Goal: Task Accomplishment & Management: Use online tool/utility

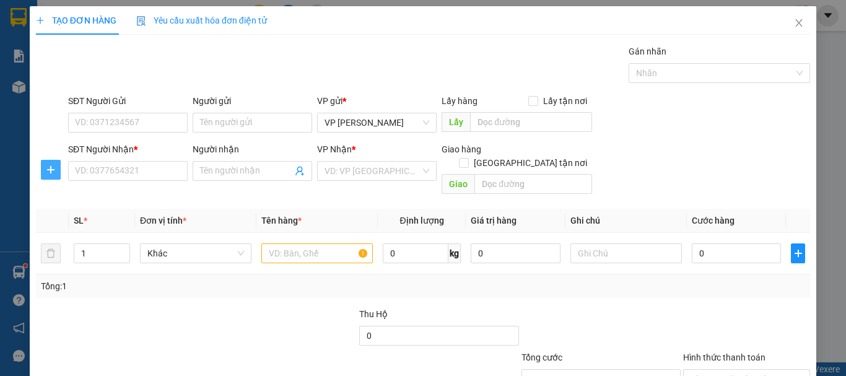
click at [53, 170] on icon "plus" at bounding box center [50, 169] width 7 height 1
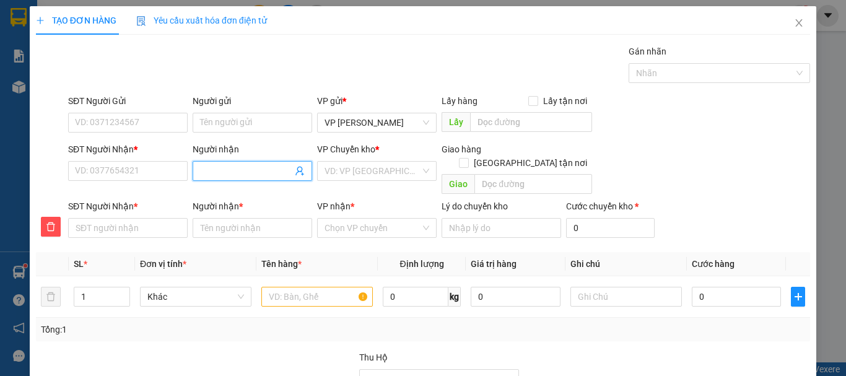
click at [218, 171] on input "Người nhận" at bounding box center [246, 171] width 92 height 14
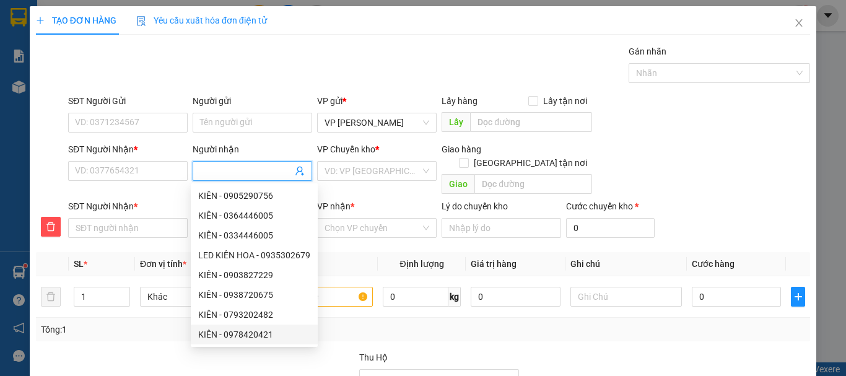
type input "D"
type input "DA"
type input "DAN"
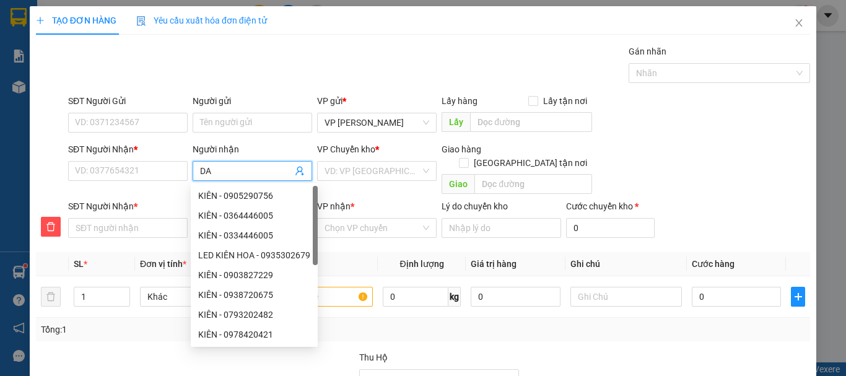
type input "DAN"
type input "DANH"
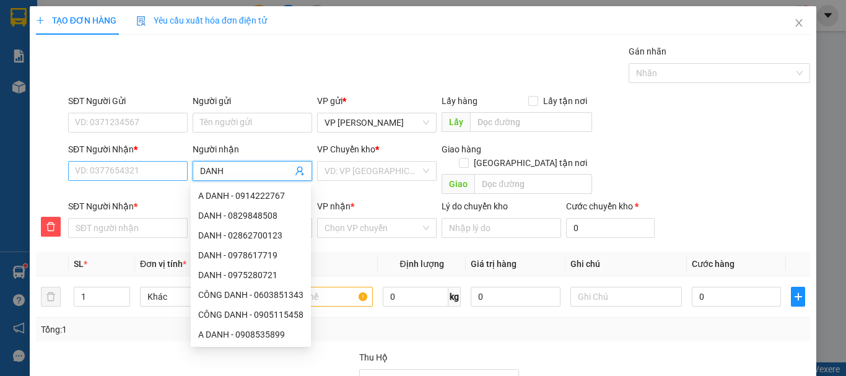
type input "DANH"
click at [111, 171] on input "SĐT Người Nhận *" at bounding box center [127, 171] width 119 height 20
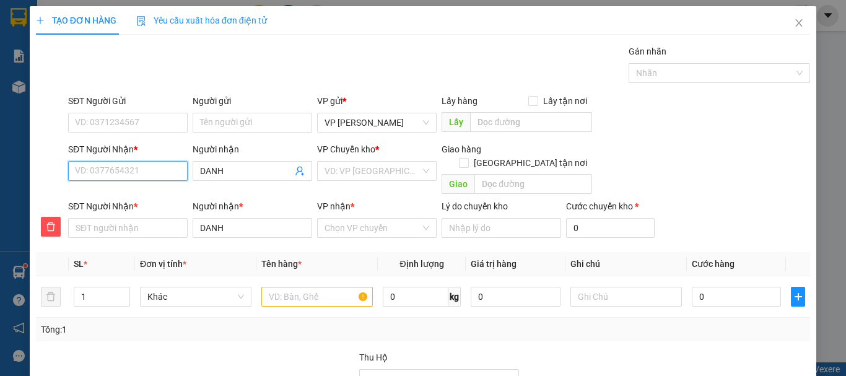
type input "0"
type input "09"
type input "091"
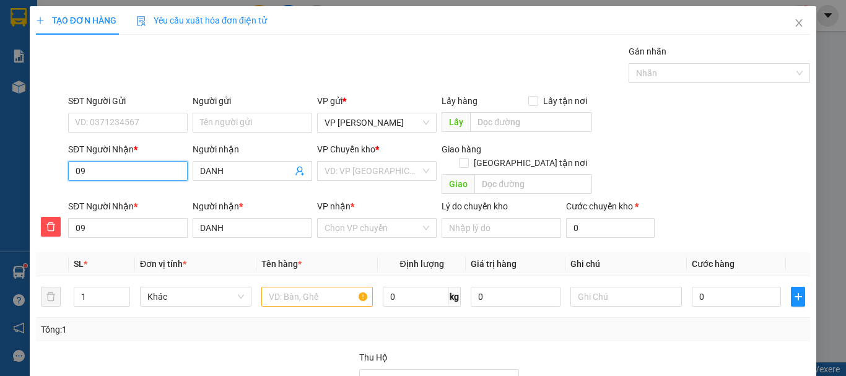
type input "091"
type input "0913"
type input "091344"
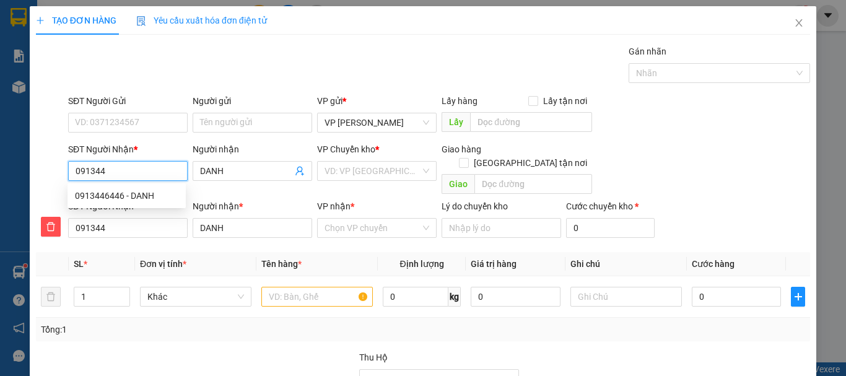
type input "0913446"
type input "09134464"
type input "091344644"
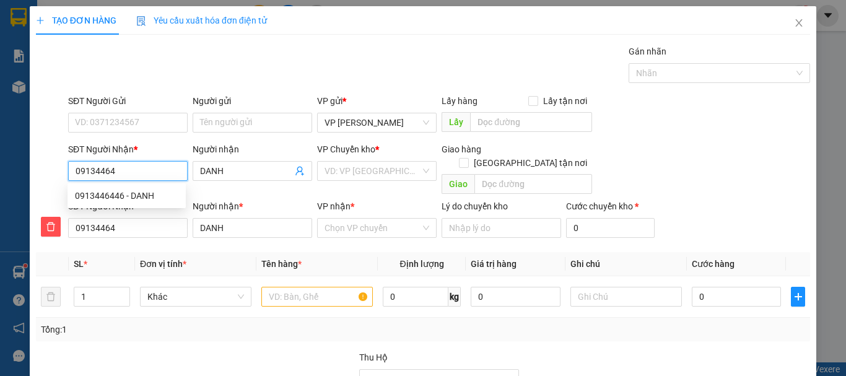
type input "091344644"
type input "0913446446"
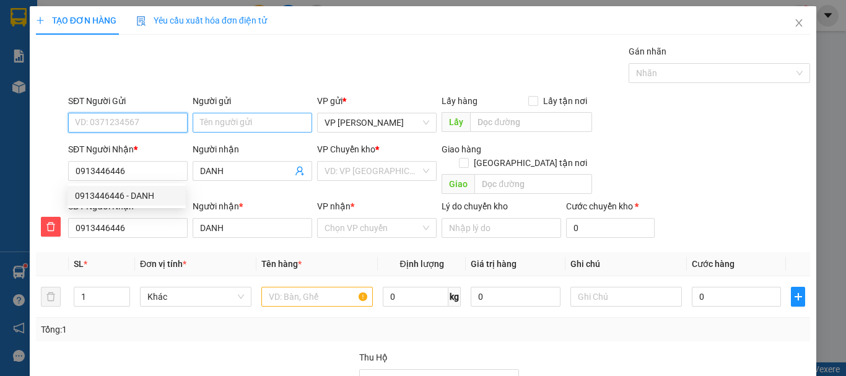
drag, startPoint x: 105, startPoint y: 123, endPoint x: 204, endPoint y: 121, distance: 99.1
click at [105, 123] on input "SĐT Người Gửi" at bounding box center [127, 123] width 119 height 20
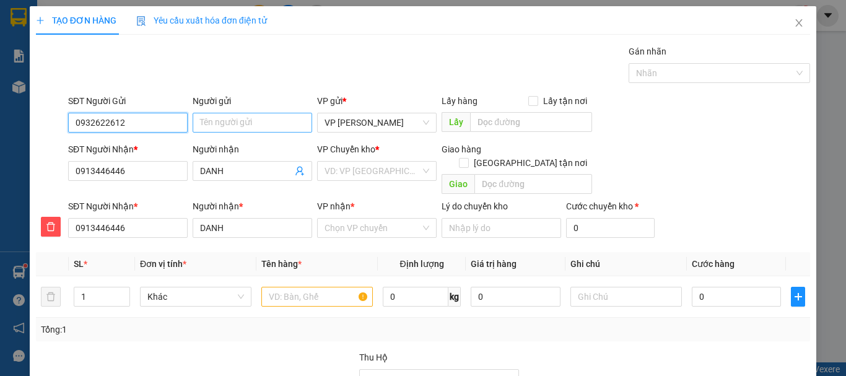
type input "0932622612"
drag, startPoint x: 233, startPoint y: 124, endPoint x: 290, endPoint y: 126, distance: 57.0
click at [235, 123] on input "Người gửi" at bounding box center [252, 123] width 119 height 20
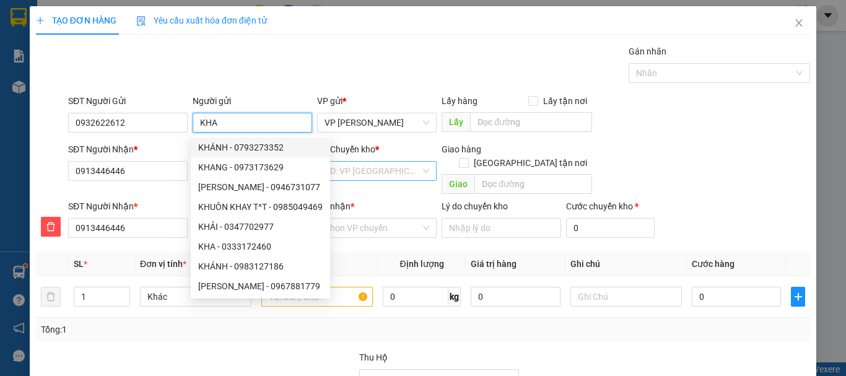
type input "KHA"
click at [378, 173] on input "search" at bounding box center [372, 171] width 96 height 19
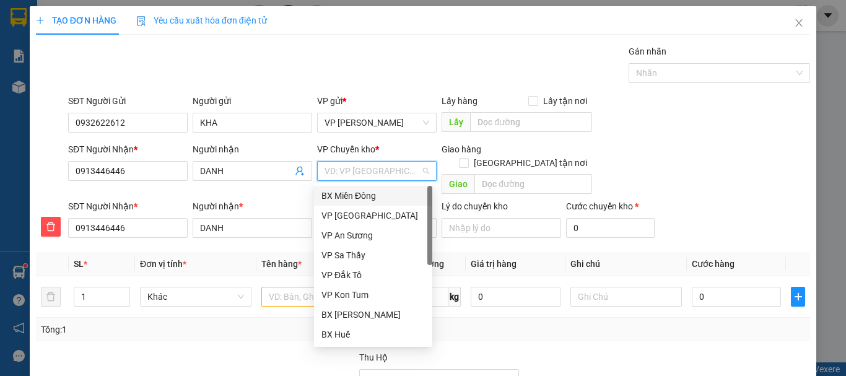
click at [381, 196] on div "BX Miền Đông" at bounding box center [372, 196] width 103 height 14
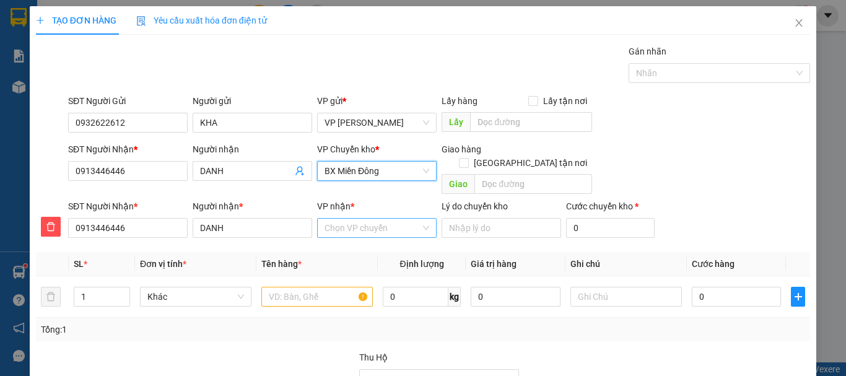
click at [365, 219] on input "VP nhận *" at bounding box center [372, 228] width 96 height 19
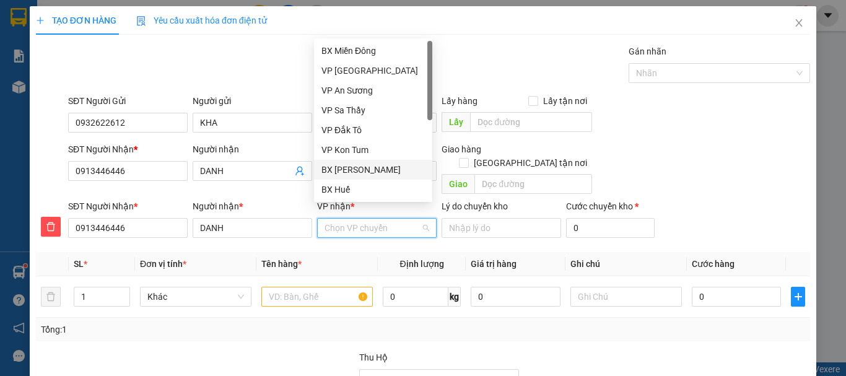
click at [363, 170] on div "BX [PERSON_NAME]" at bounding box center [372, 170] width 103 height 14
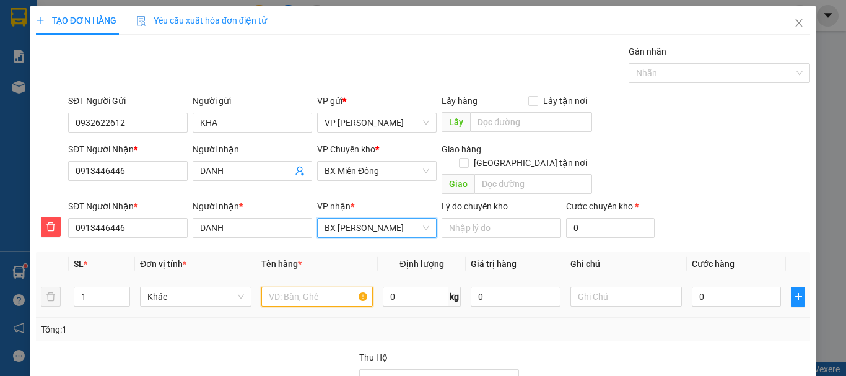
click at [283, 287] on input "text" at bounding box center [316, 297] width 111 height 20
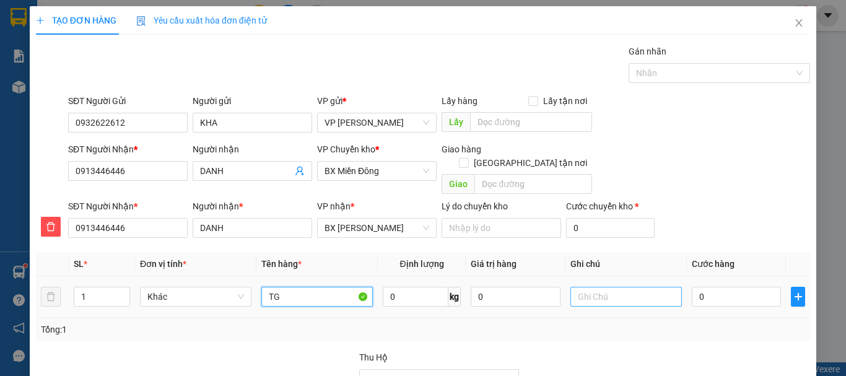
type input "TG"
click at [605, 288] on input "text" at bounding box center [625, 297] width 111 height 20
type input "CHIỀU MAI VỀ"
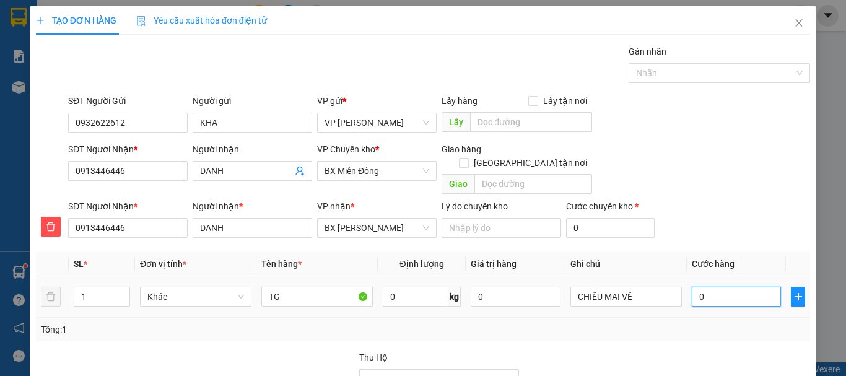
click at [718, 287] on input "0" at bounding box center [736, 297] width 89 height 20
type input "4"
type input "40"
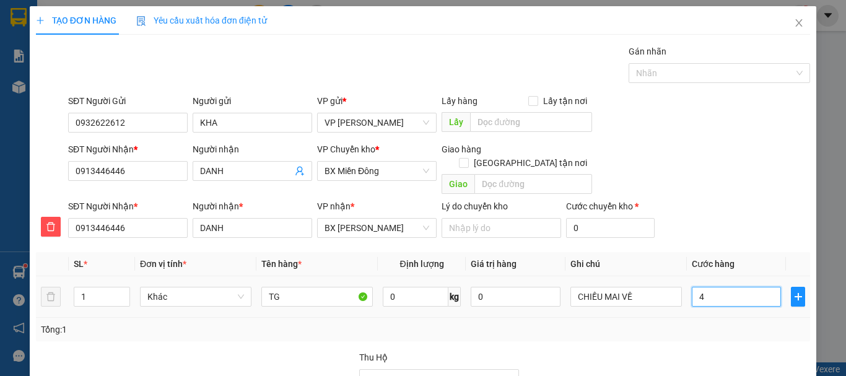
type input "40"
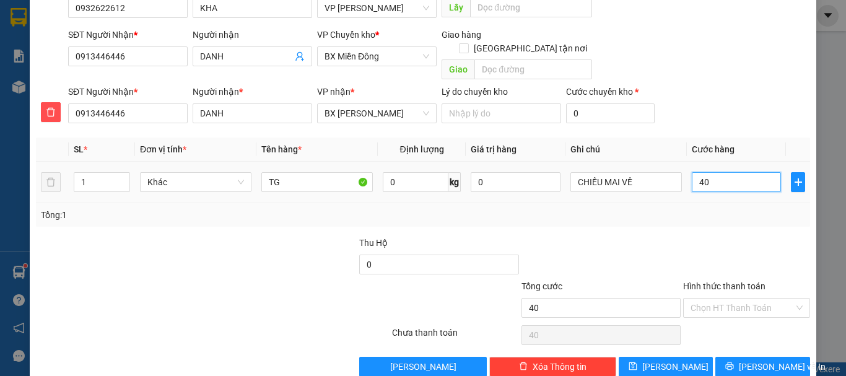
scroll to position [126, 0]
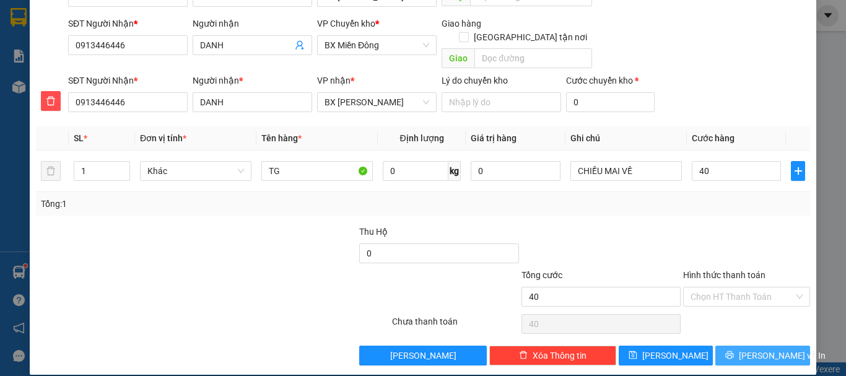
type input "40.000"
click at [758, 349] on span "[PERSON_NAME] và In" at bounding box center [782, 356] width 87 height 14
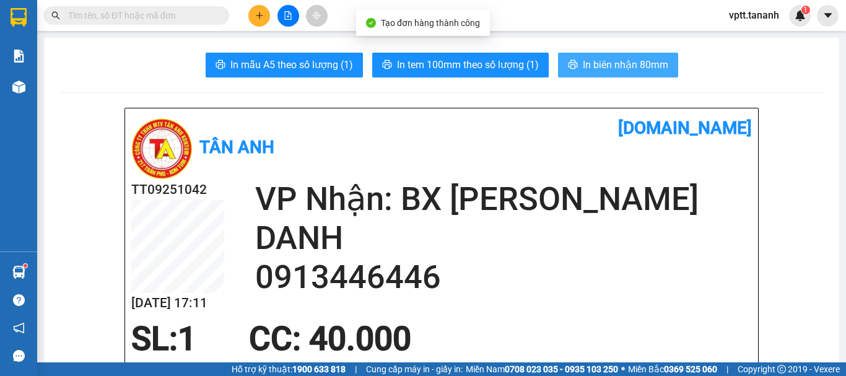
click at [631, 64] on span "In biên nhận 80mm" at bounding box center [625, 64] width 85 height 15
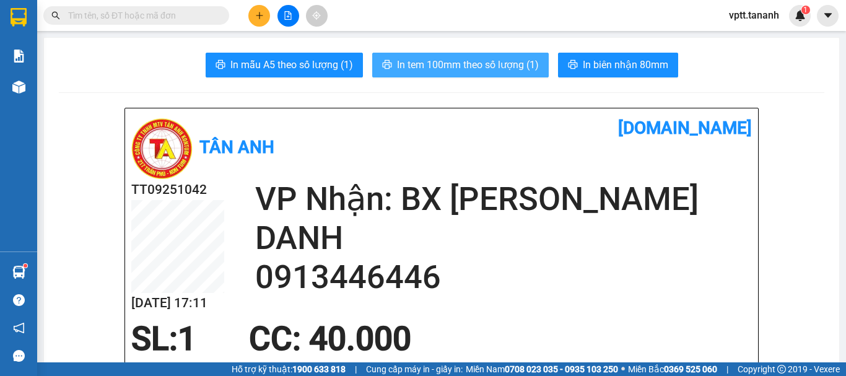
click at [488, 67] on span "In tem 100mm theo số lượng (1)" at bounding box center [468, 64] width 142 height 15
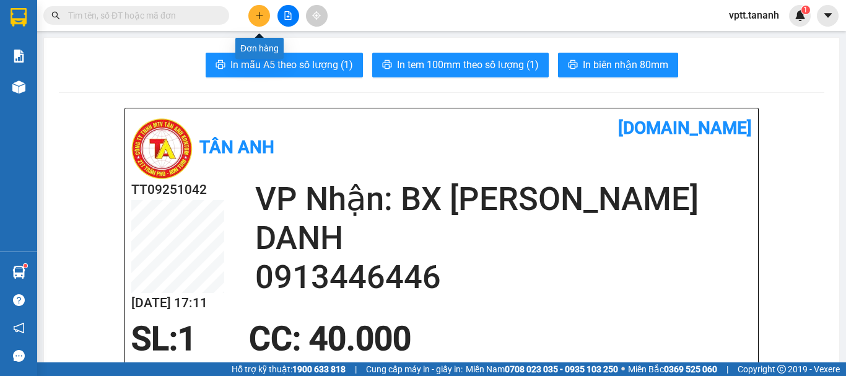
click at [261, 18] on icon "plus" at bounding box center [259, 15] width 9 height 9
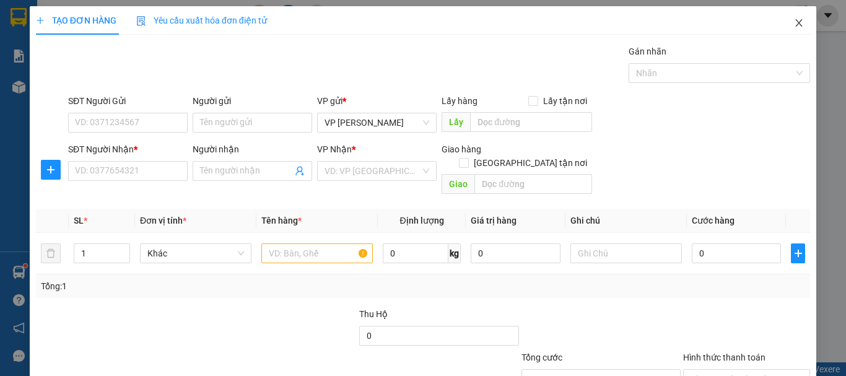
click at [794, 22] on icon "close" at bounding box center [799, 23] width 10 height 10
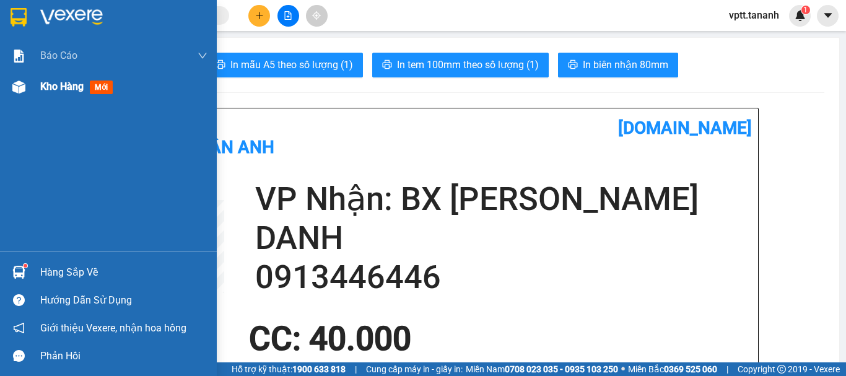
click at [50, 88] on span "Kho hàng" at bounding box center [61, 86] width 43 height 12
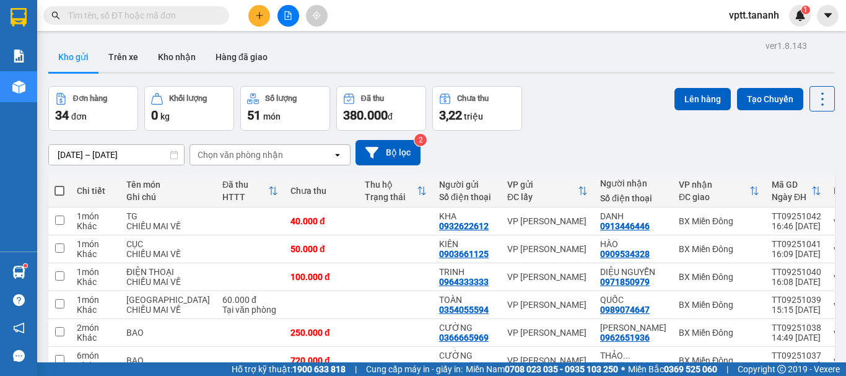
click at [59, 189] on span at bounding box center [59, 191] width 10 height 10
click at [59, 184] on input "checkbox" at bounding box center [59, 184] width 0 height 0
checkbox input "true"
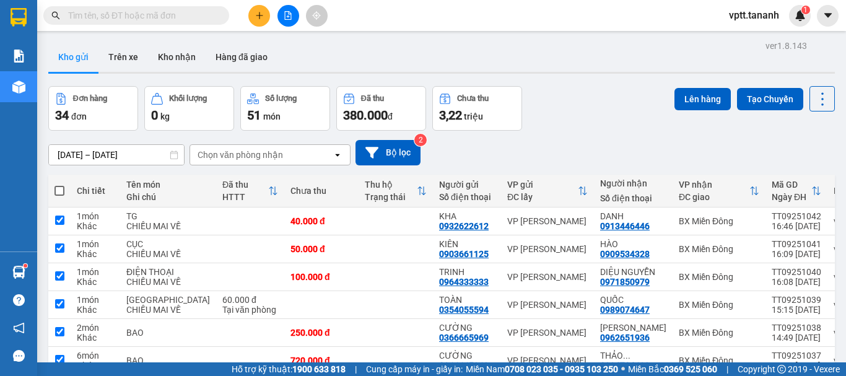
checkbox input "true"
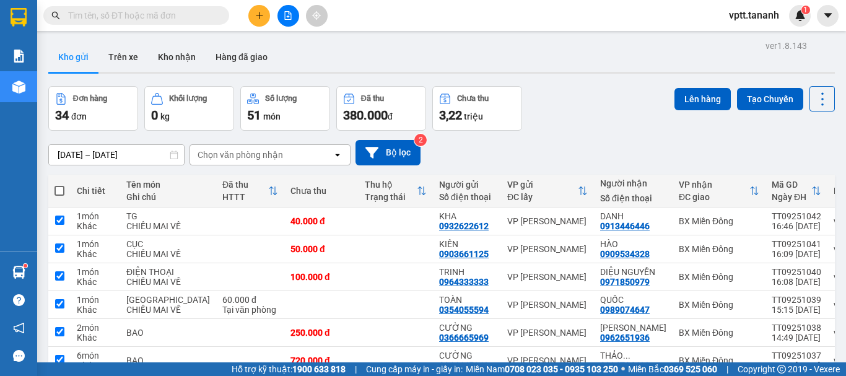
checkbox input "true"
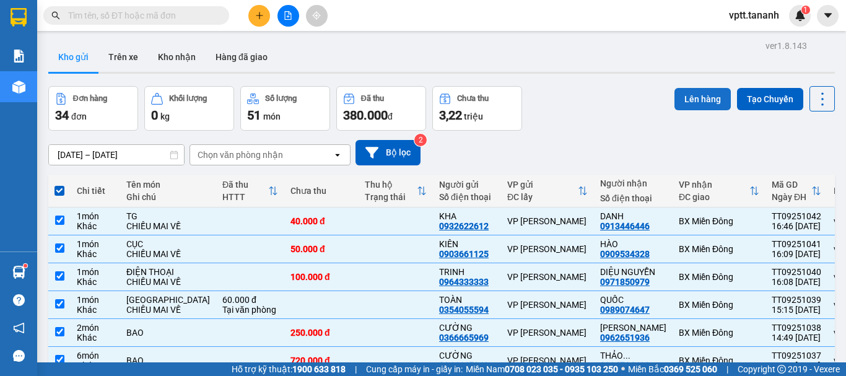
click at [690, 97] on button "Lên hàng" at bounding box center [702, 99] width 56 height 22
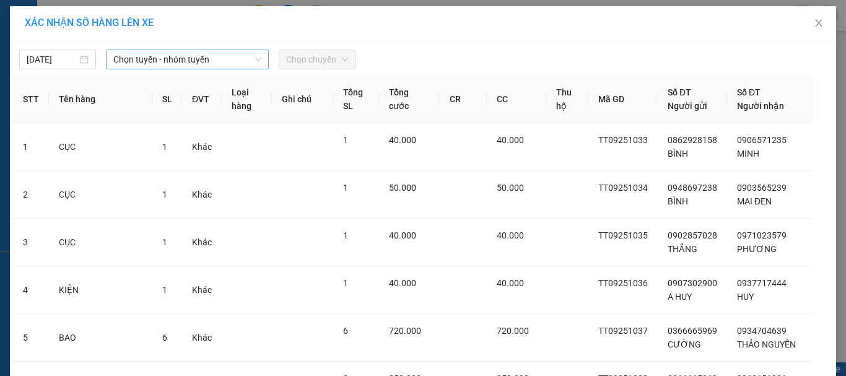
click at [187, 60] on span "Chọn tuyến - nhóm tuyến" at bounding box center [187, 59] width 148 height 19
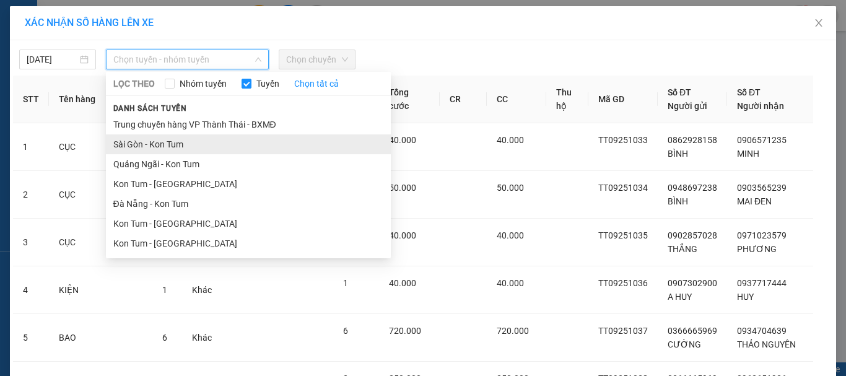
click at [165, 144] on li "Sài Gòn - Kon Tum" at bounding box center [248, 144] width 285 height 20
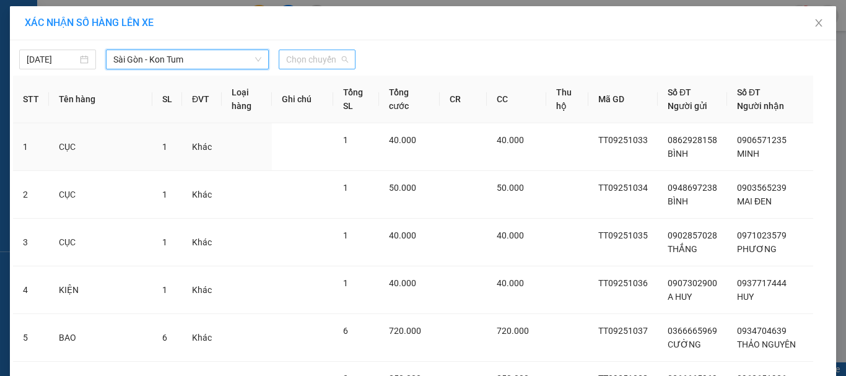
click at [317, 59] on span "Chọn chuyến" at bounding box center [317, 59] width 62 height 19
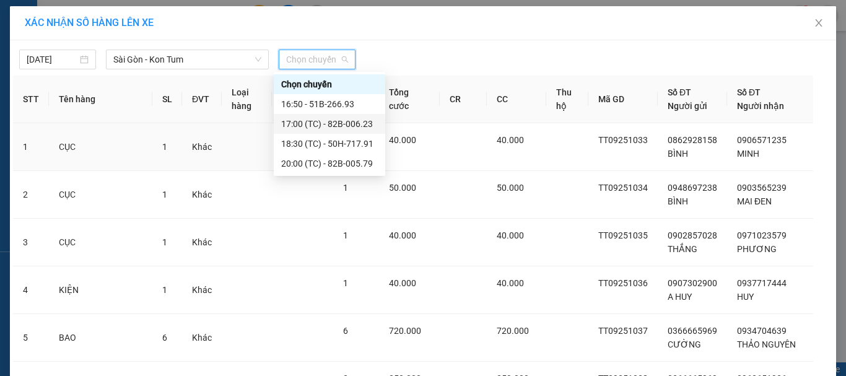
click at [347, 124] on div "17:00 (TC) - 82B-006.23" at bounding box center [329, 124] width 97 height 14
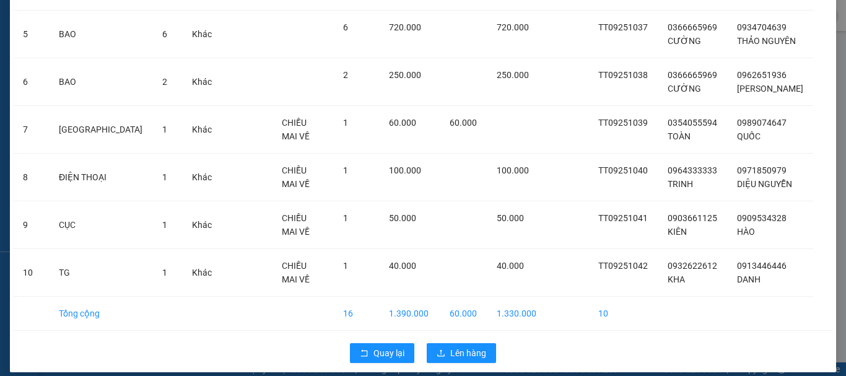
scroll to position [333, 0]
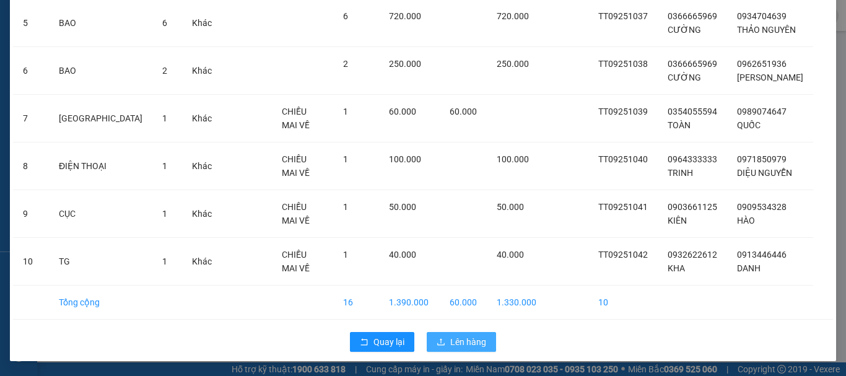
click at [459, 341] on span "Lên hàng" at bounding box center [468, 342] width 36 height 14
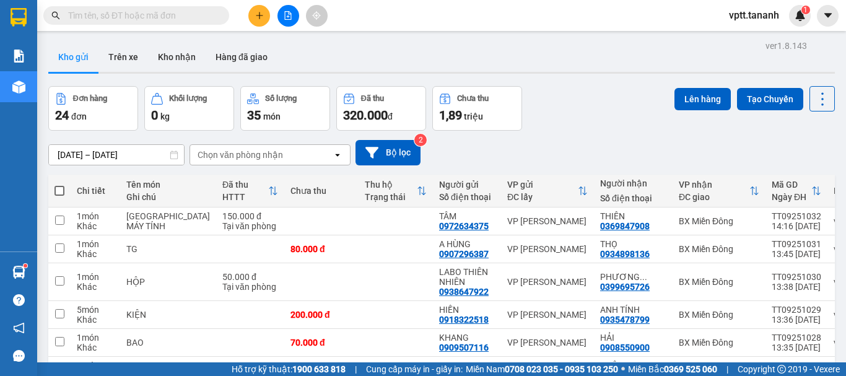
click at [58, 193] on span at bounding box center [59, 191] width 10 height 10
click at [59, 184] on input "checkbox" at bounding box center [59, 184] width 0 height 0
checkbox input "true"
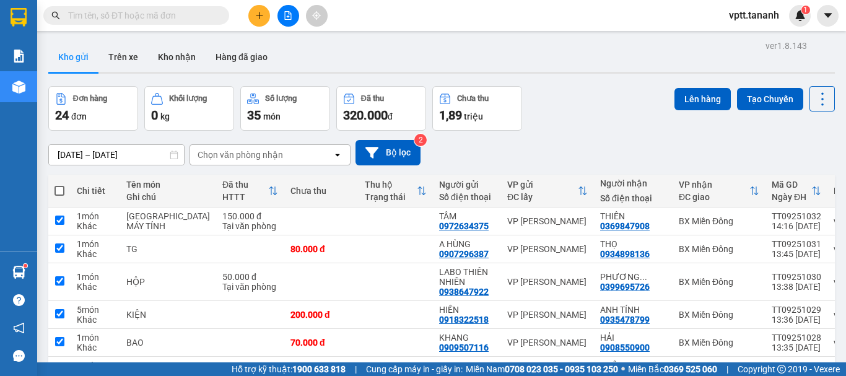
checkbox input "true"
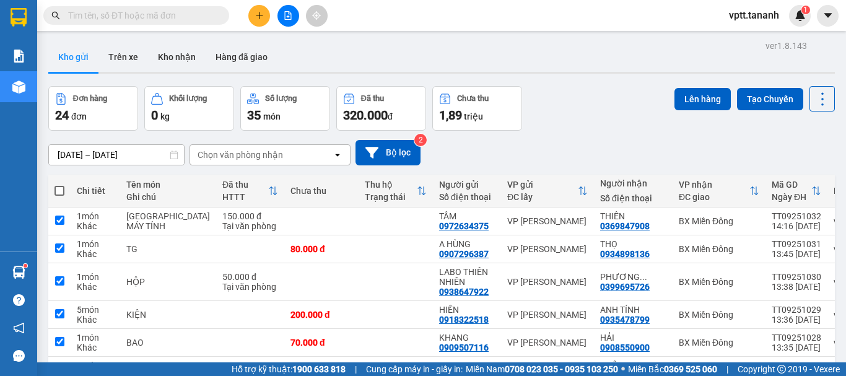
checkbox input "true"
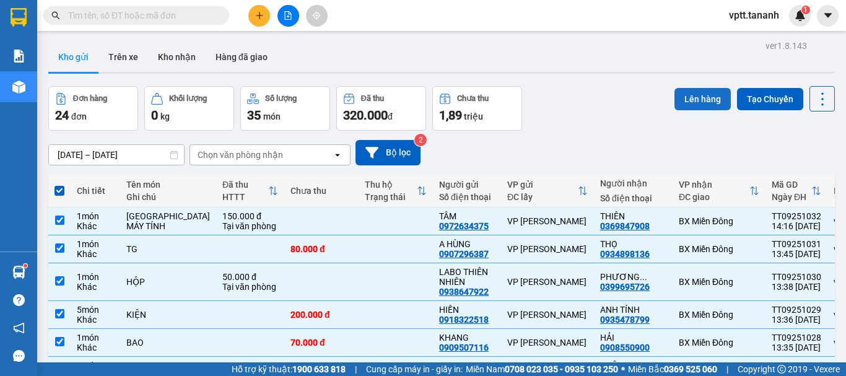
click at [701, 102] on button "Lên hàng" at bounding box center [702, 99] width 56 height 22
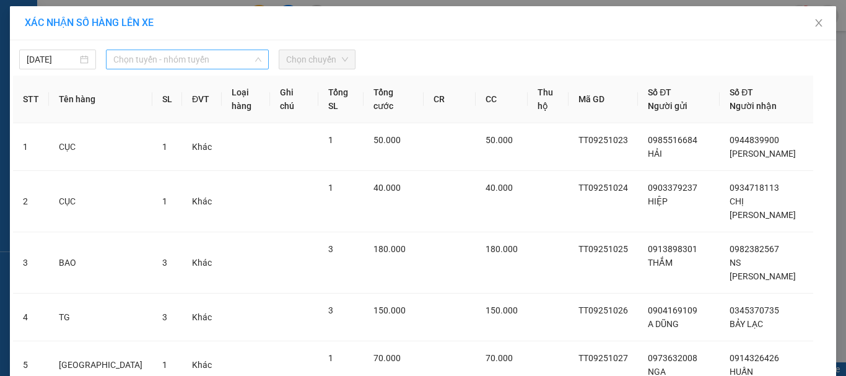
click at [164, 58] on span "Chọn tuyến - nhóm tuyến" at bounding box center [187, 59] width 148 height 19
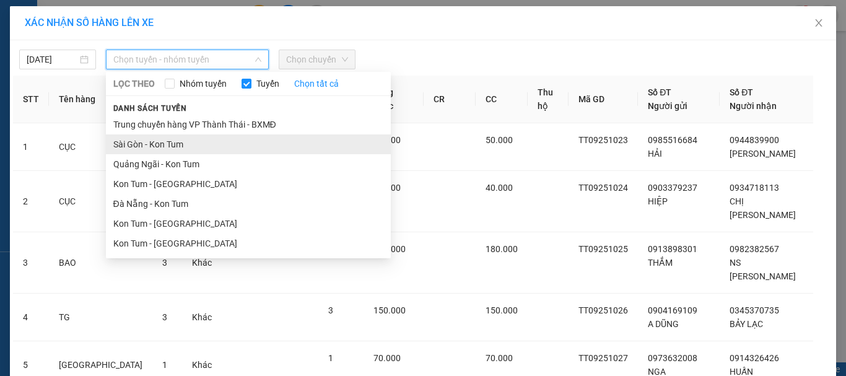
click at [167, 142] on li "Sài Gòn - Kon Tum" at bounding box center [248, 144] width 285 height 20
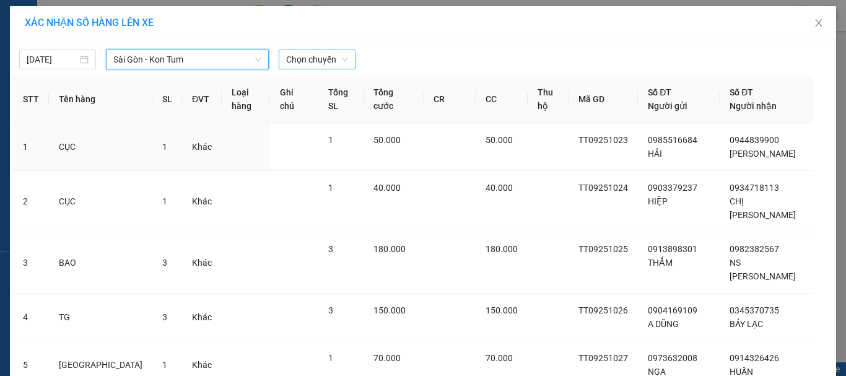
click at [321, 61] on span "Chọn chuyến" at bounding box center [317, 59] width 62 height 19
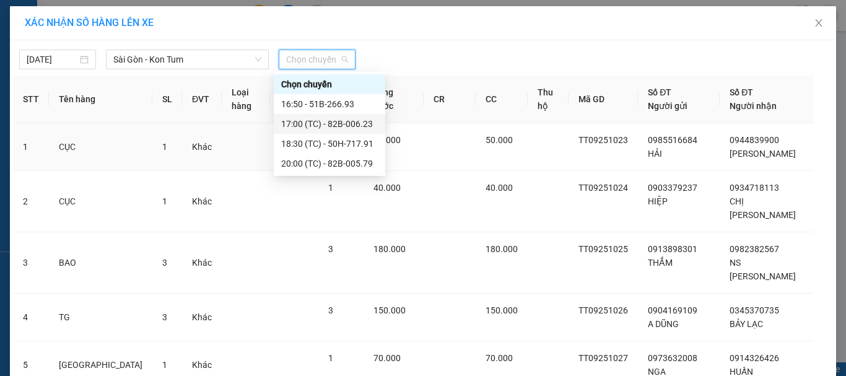
click at [333, 125] on div "17:00 (TC) - 82B-006.23" at bounding box center [329, 124] width 97 height 14
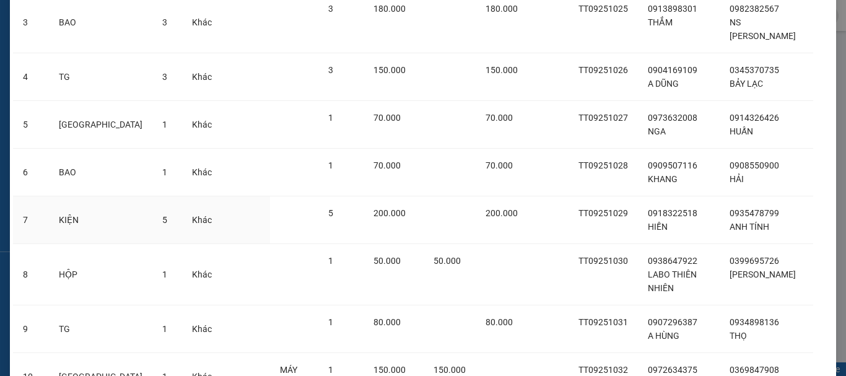
scroll to position [310, 0]
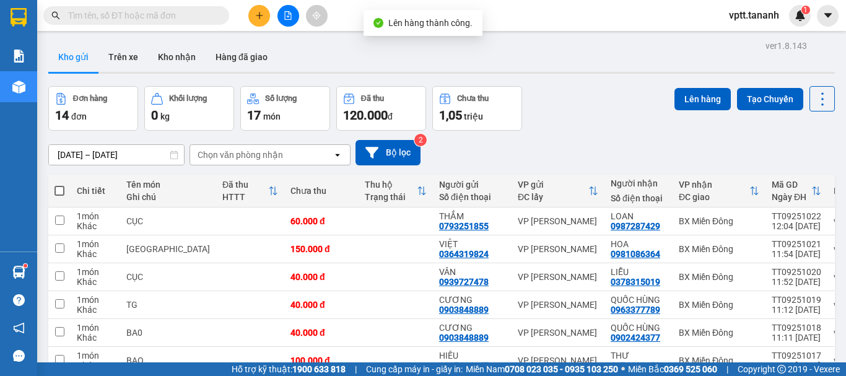
click at [58, 189] on span at bounding box center [59, 191] width 10 height 10
click at [59, 184] on input "checkbox" at bounding box center [59, 184] width 0 height 0
checkbox input "true"
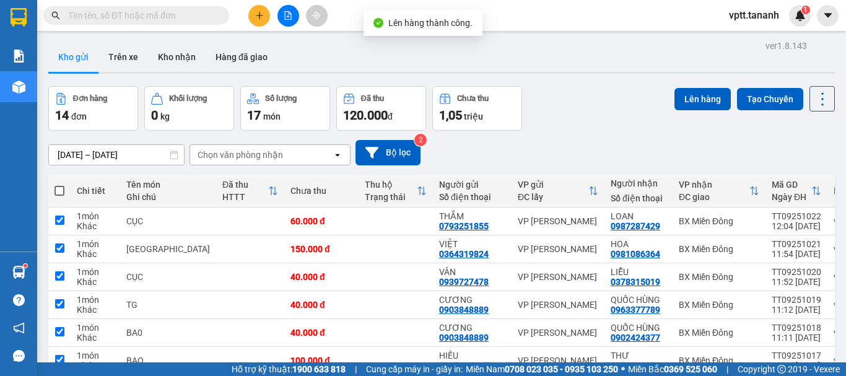
checkbox input "true"
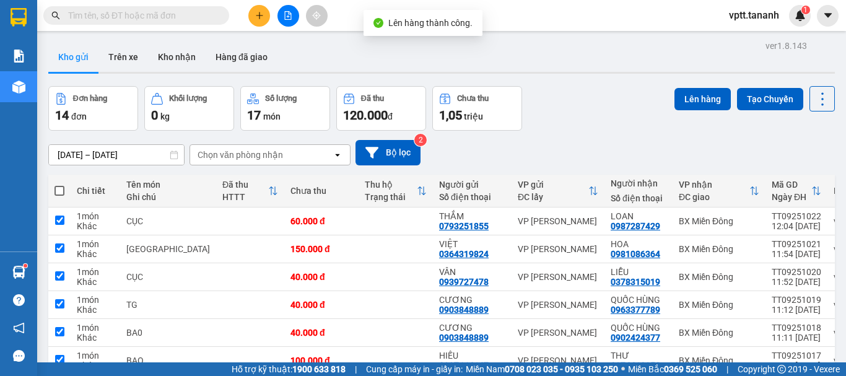
checkbox input "true"
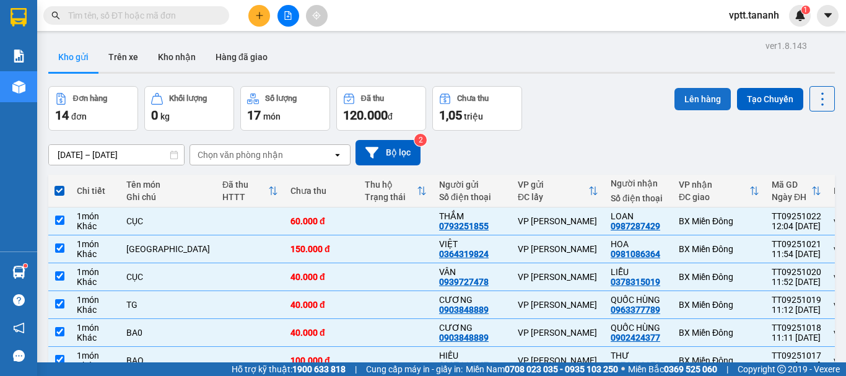
click at [686, 96] on button "Lên hàng" at bounding box center [702, 99] width 56 height 22
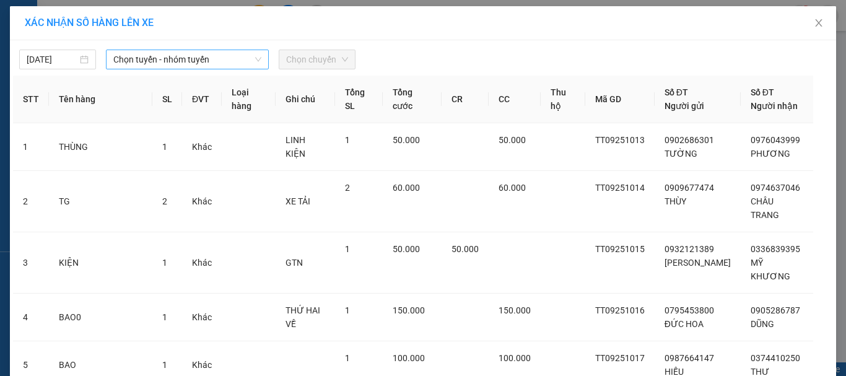
click at [173, 59] on span "Chọn tuyến - nhóm tuyến" at bounding box center [187, 59] width 148 height 19
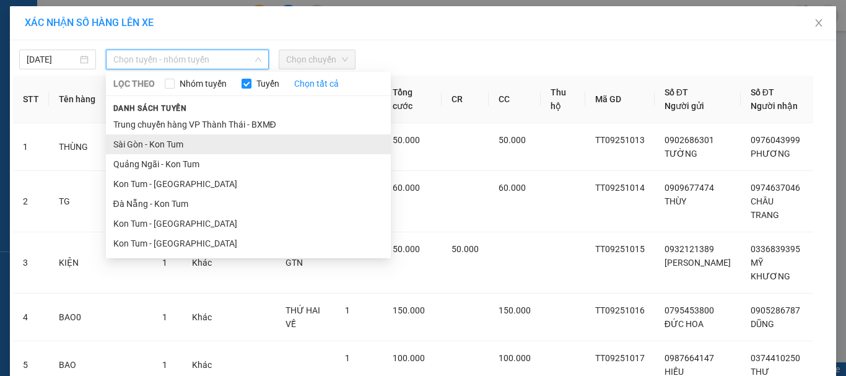
click at [184, 145] on li "Sài Gòn - Kon Tum" at bounding box center [248, 144] width 285 height 20
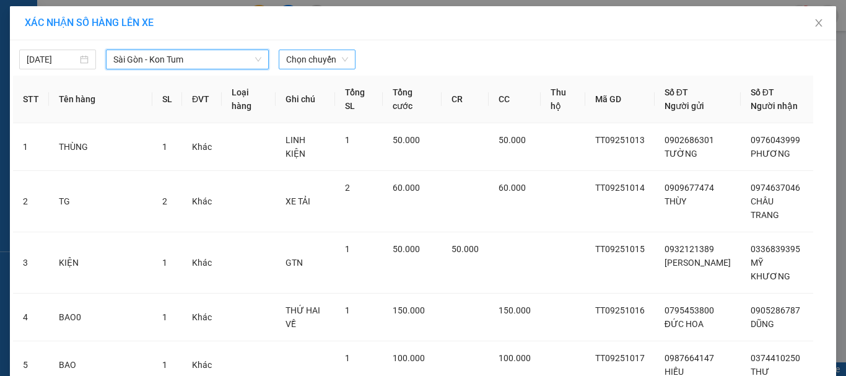
click at [319, 63] on span "Chọn chuyến" at bounding box center [317, 59] width 62 height 19
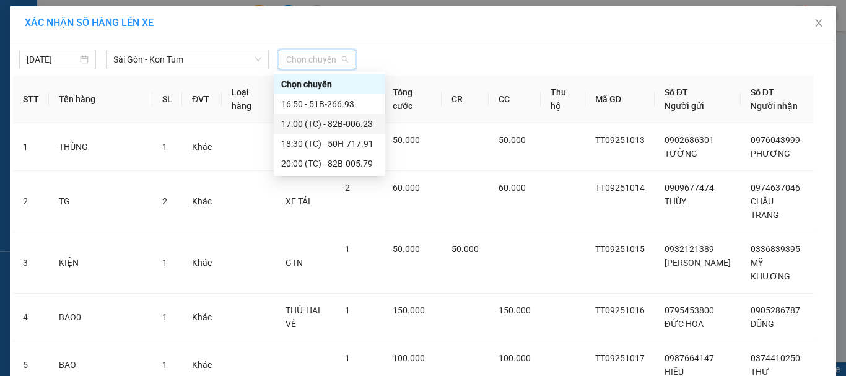
click at [310, 123] on div "17:00 (TC) - 82B-006.23" at bounding box center [329, 124] width 97 height 14
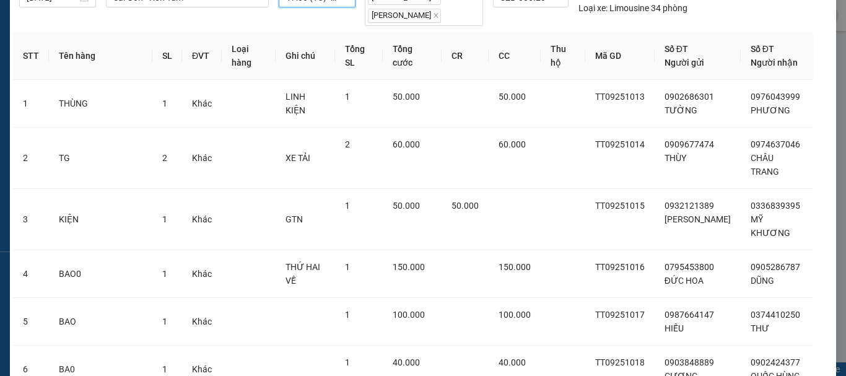
scroll to position [310, 0]
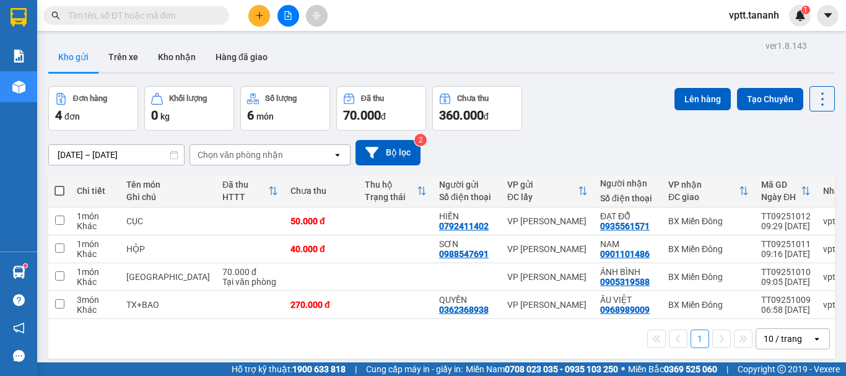
click at [58, 191] on span at bounding box center [59, 191] width 10 height 10
click at [59, 184] on input "checkbox" at bounding box center [59, 184] width 0 height 0
checkbox input "true"
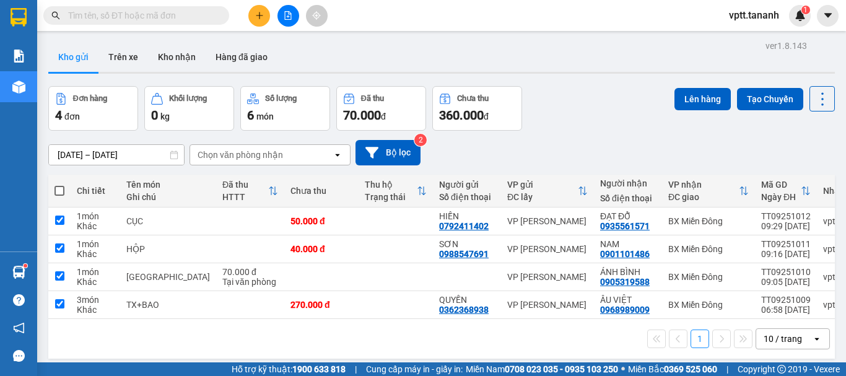
checkbox input "true"
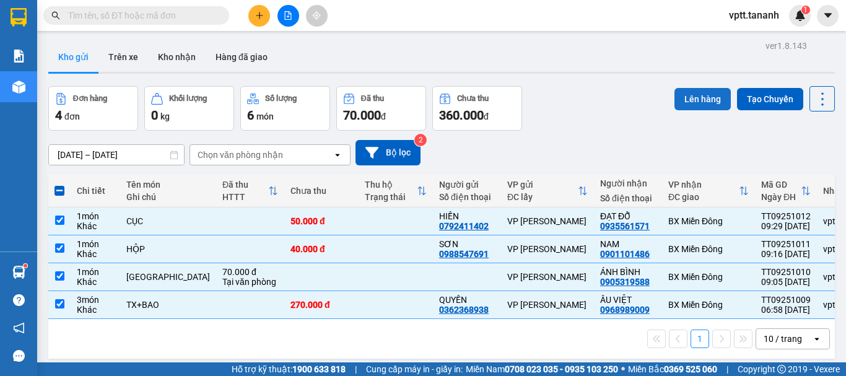
click at [690, 97] on button "Lên hàng" at bounding box center [702, 99] width 56 height 22
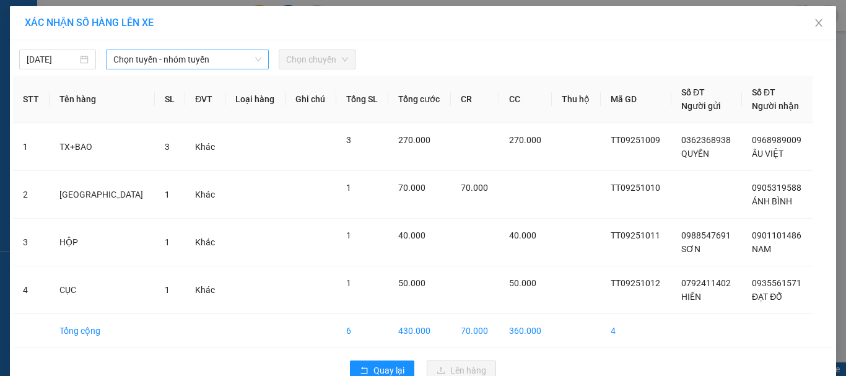
click at [207, 59] on span "Chọn tuyến - nhóm tuyến" at bounding box center [187, 59] width 148 height 19
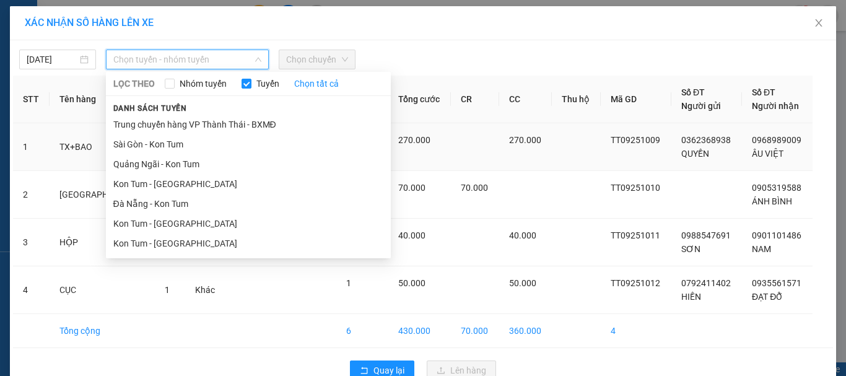
drag, startPoint x: 162, startPoint y: 141, endPoint x: 170, endPoint y: 137, distance: 9.1
click at [162, 141] on li "Sài Gòn - Kon Tum" at bounding box center [248, 144] width 285 height 20
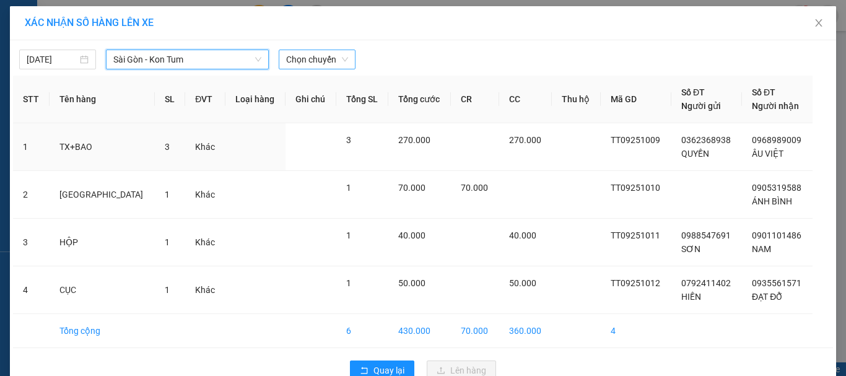
click at [316, 64] on span "Chọn chuyến" at bounding box center [317, 59] width 62 height 19
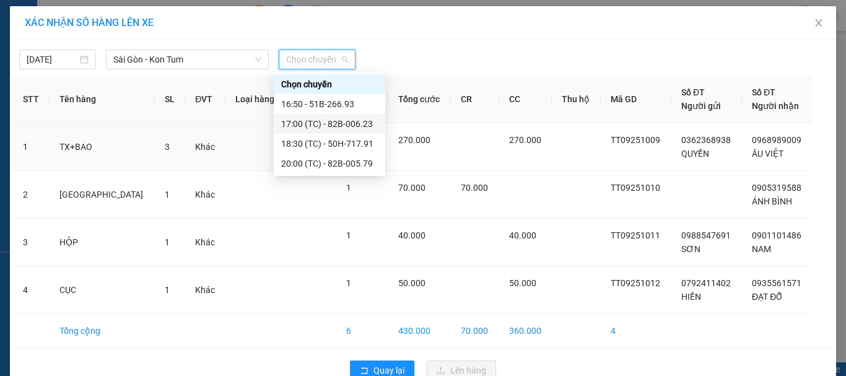
click at [329, 124] on div "17:00 (TC) - 82B-006.23" at bounding box center [329, 124] width 97 height 14
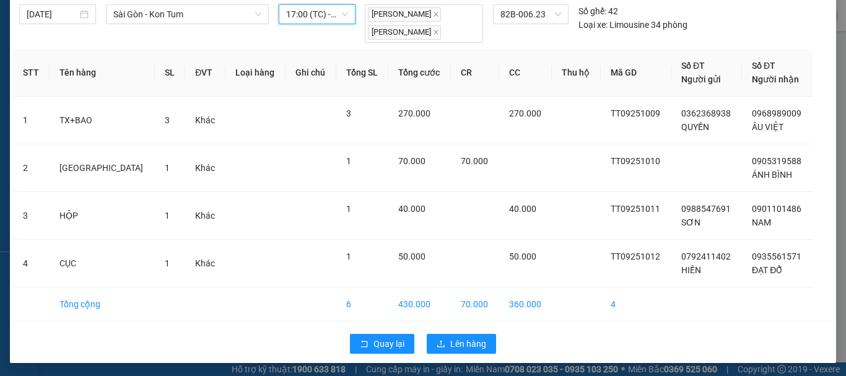
scroll to position [47, 0]
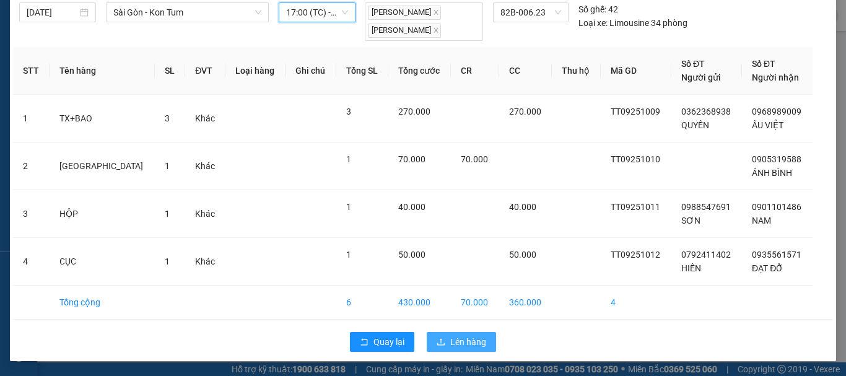
click at [459, 339] on span "Lên hàng" at bounding box center [468, 342] width 36 height 14
